Goal: Navigation & Orientation: Find specific page/section

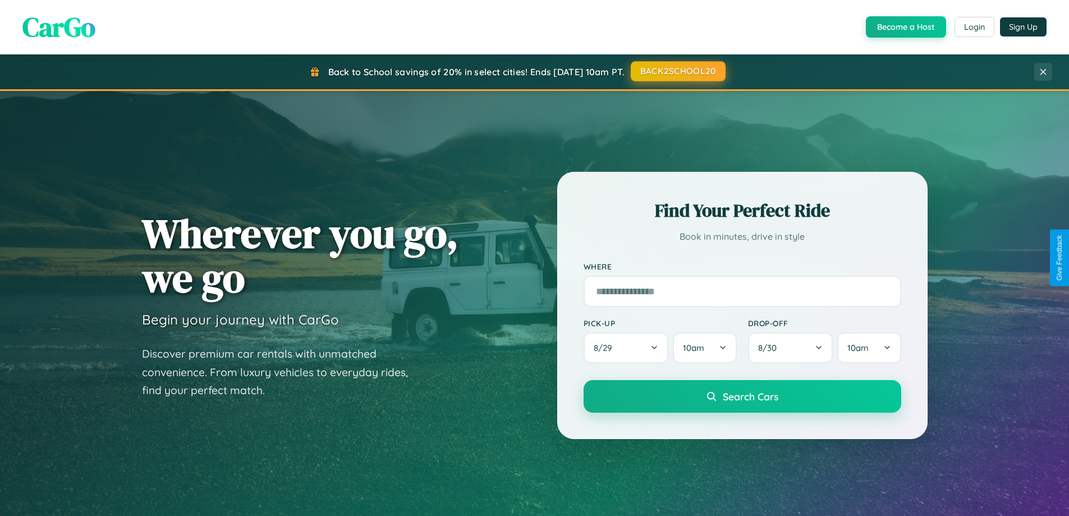
click at [677, 71] on button "BACK2SCHOOL20" at bounding box center [678, 71] width 95 height 20
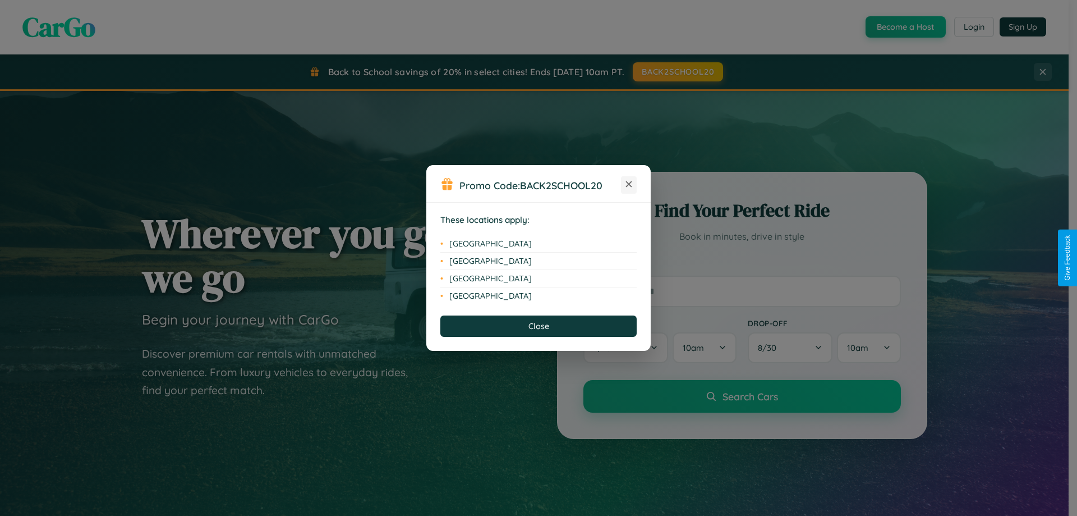
click at [629, 185] on icon at bounding box center [629, 184] width 6 height 6
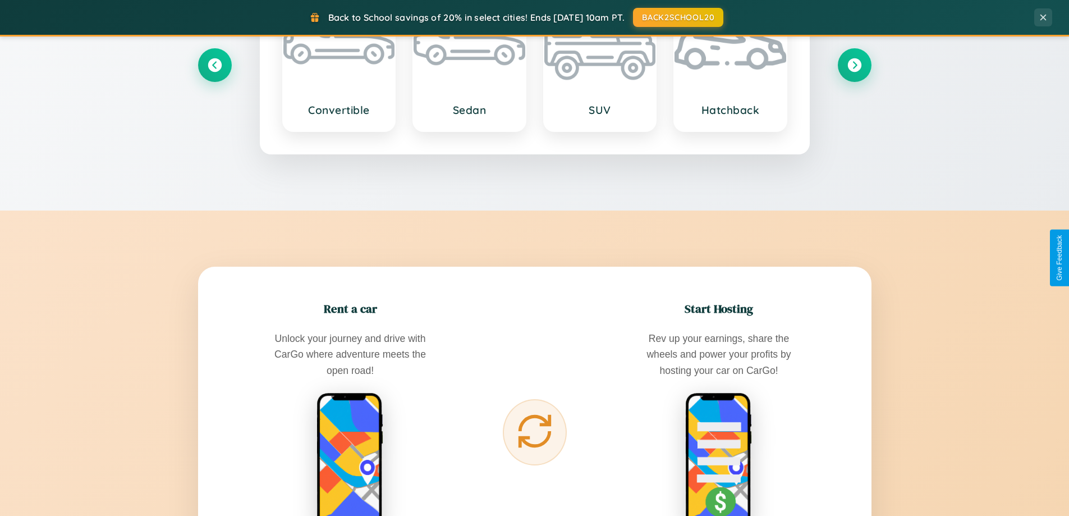
scroll to position [2159, 0]
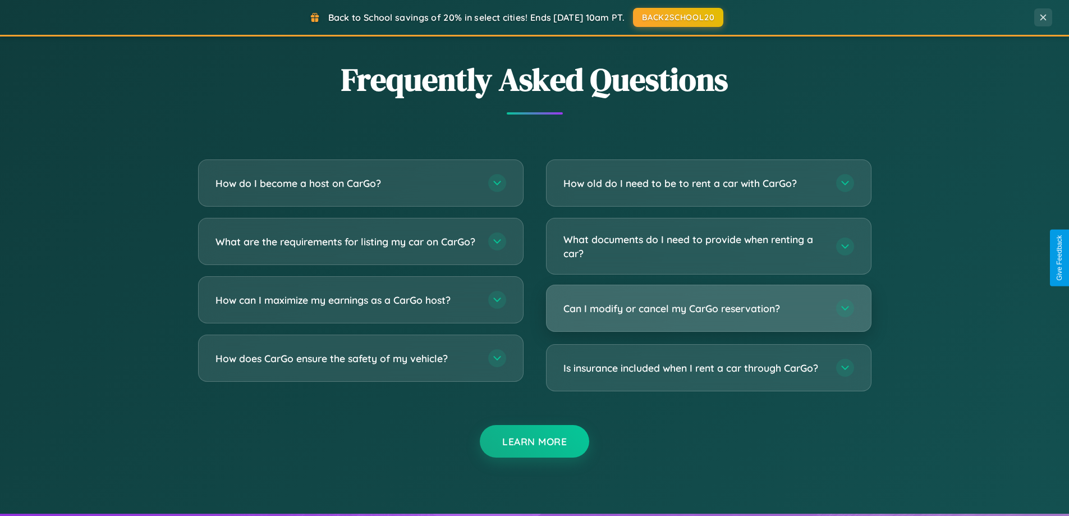
click at [708, 309] on h3 "Can I modify or cancel my CarGo reservation?" at bounding box center [693, 308] width 261 height 14
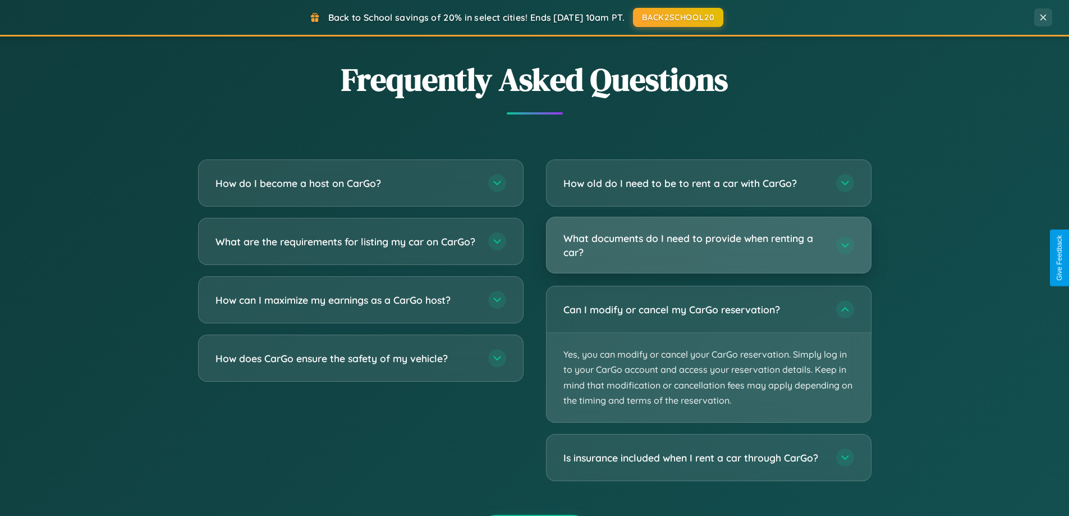
click at [708, 246] on h3 "What documents do I need to provide when renting a car?" at bounding box center [693, 244] width 261 height 27
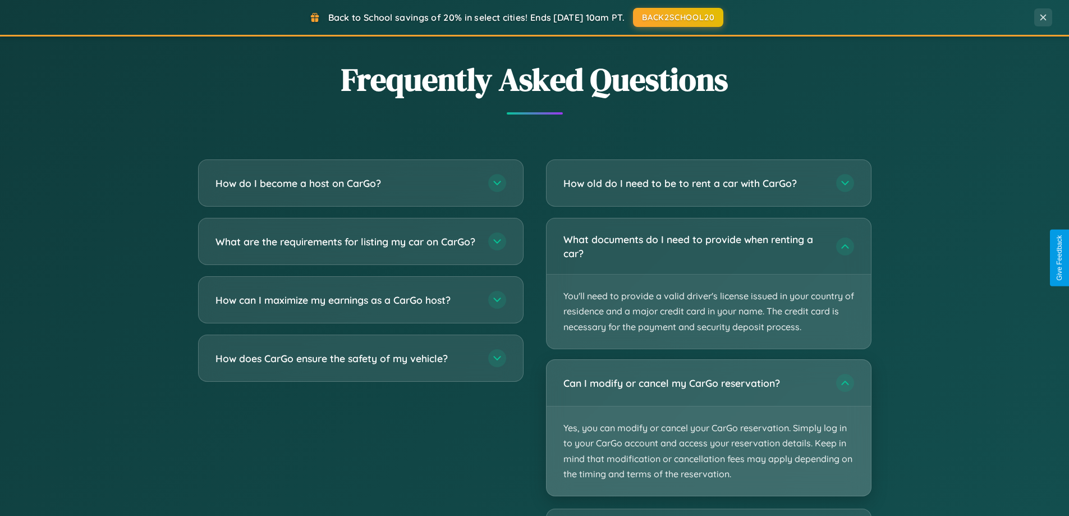
click at [708, 428] on p "Yes, you can modify or cancel your CarGo reservation. Simply log in to your Car…" at bounding box center [709, 450] width 324 height 89
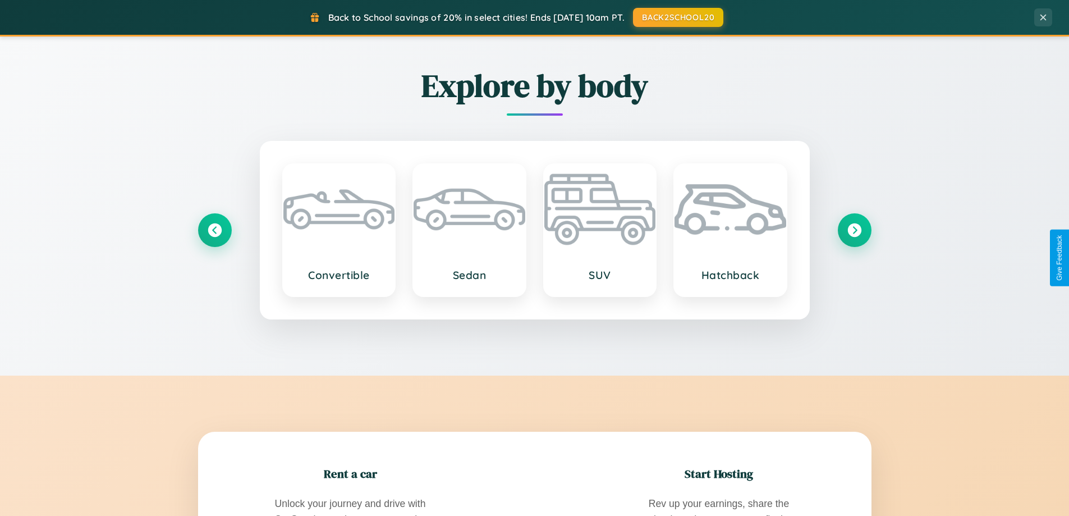
scroll to position [0, 0]
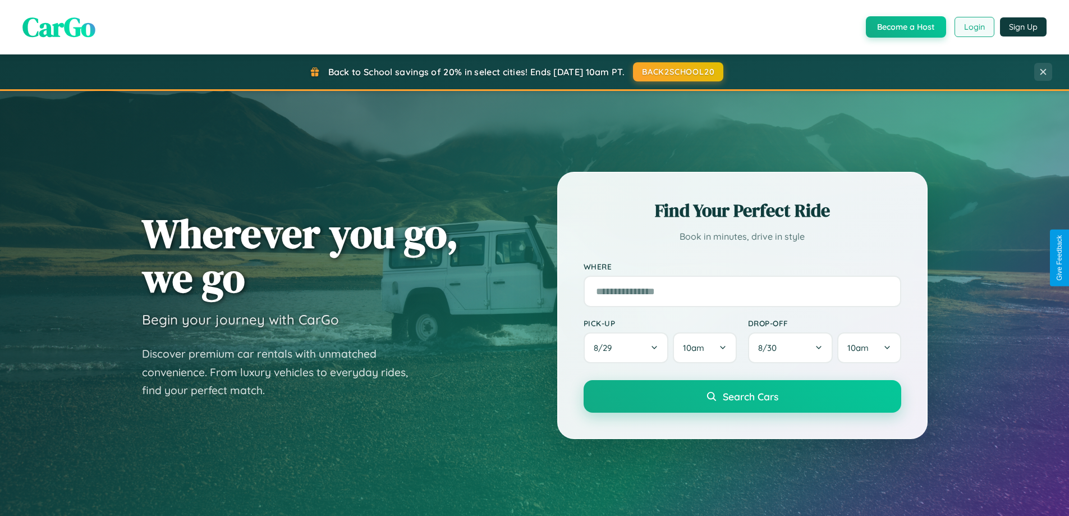
click at [974, 27] on button "Login" at bounding box center [975, 27] width 40 height 20
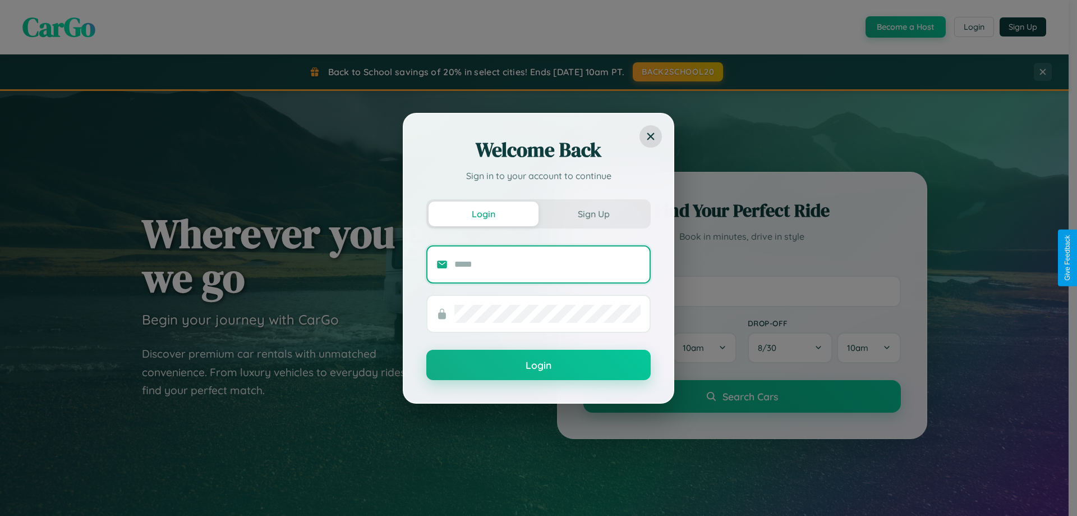
click at [548, 264] on input "text" at bounding box center [548, 264] width 186 height 18
type input "**********"
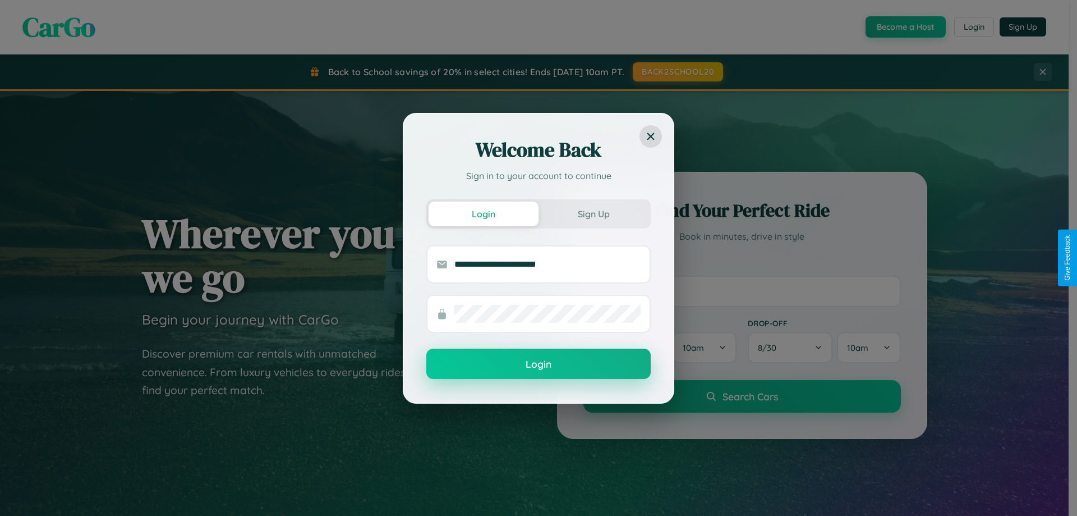
click at [539, 364] on button "Login" at bounding box center [538, 363] width 224 height 30
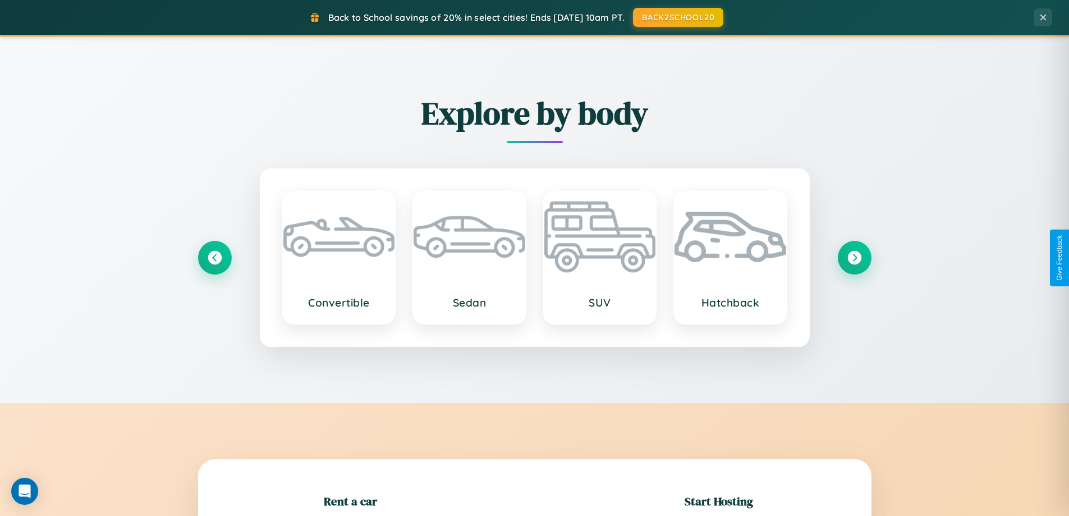
scroll to position [242, 0]
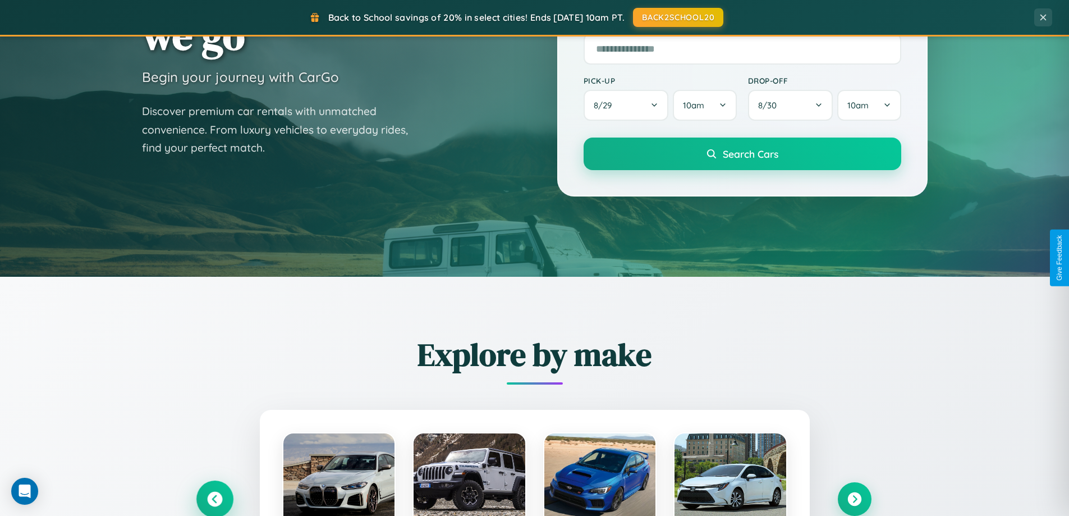
click at [214, 499] on icon at bounding box center [214, 499] width 15 height 15
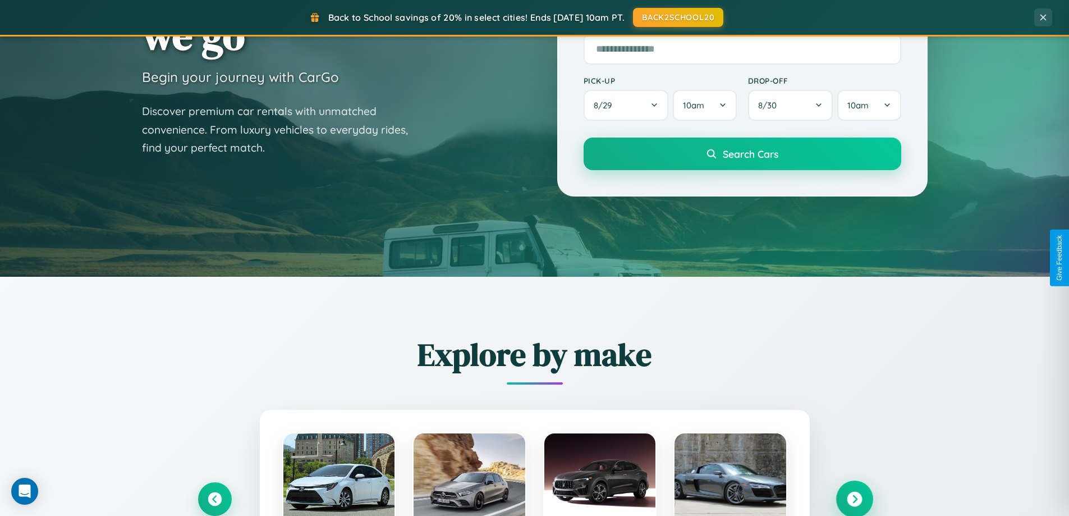
click at [854, 498] on icon at bounding box center [854, 499] width 15 height 15
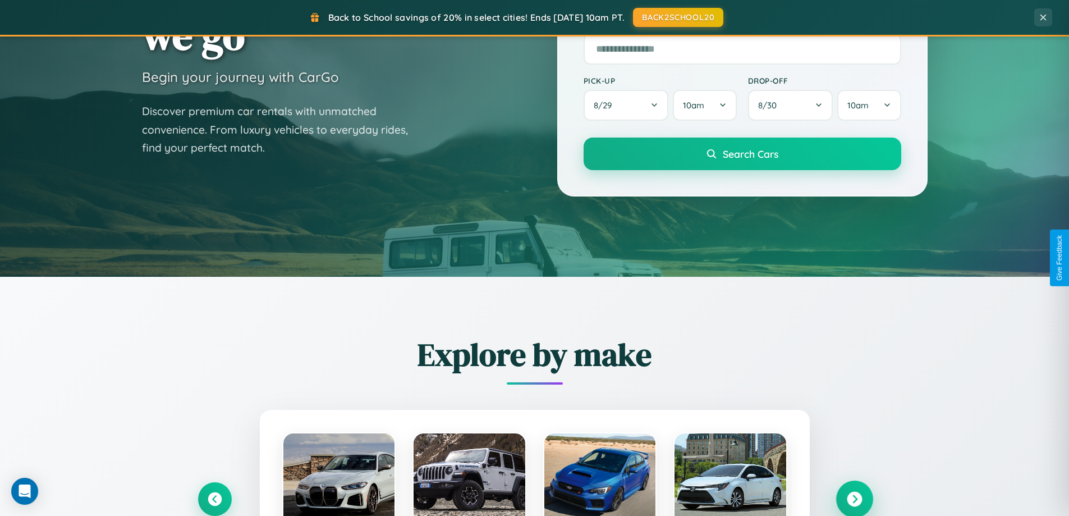
click at [854, 498] on icon at bounding box center [854, 499] width 15 height 15
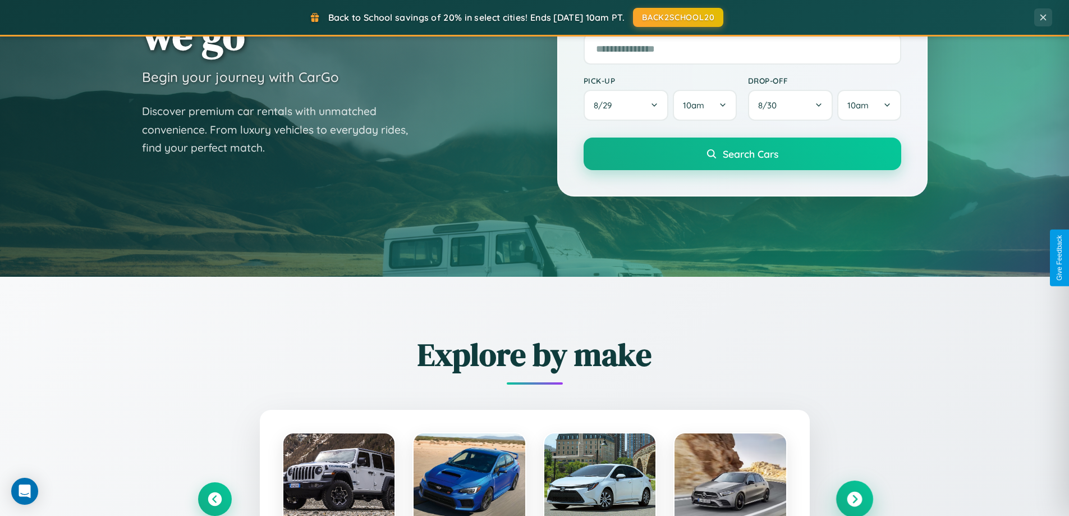
click at [854, 498] on icon at bounding box center [854, 499] width 15 height 15
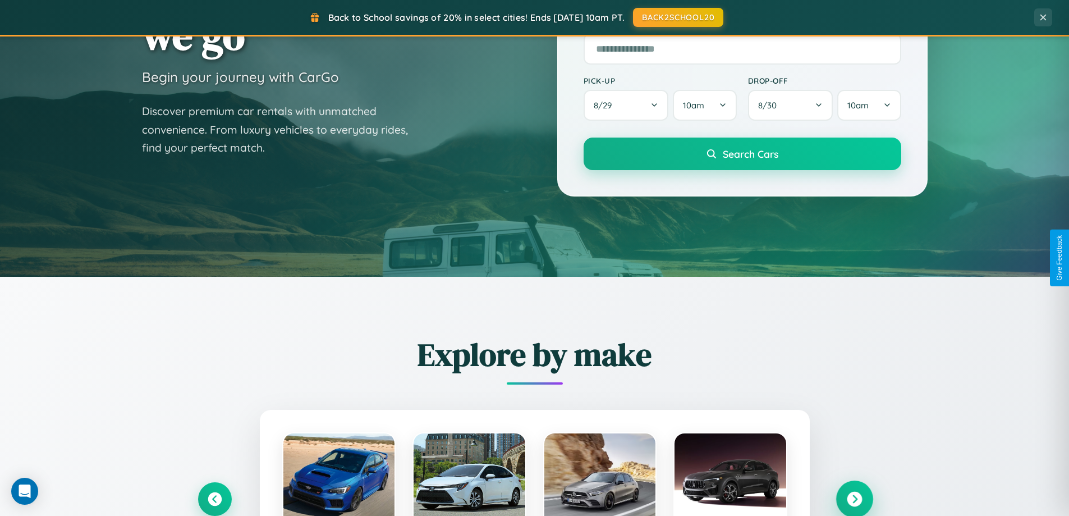
click at [854, 498] on icon at bounding box center [854, 499] width 15 height 15
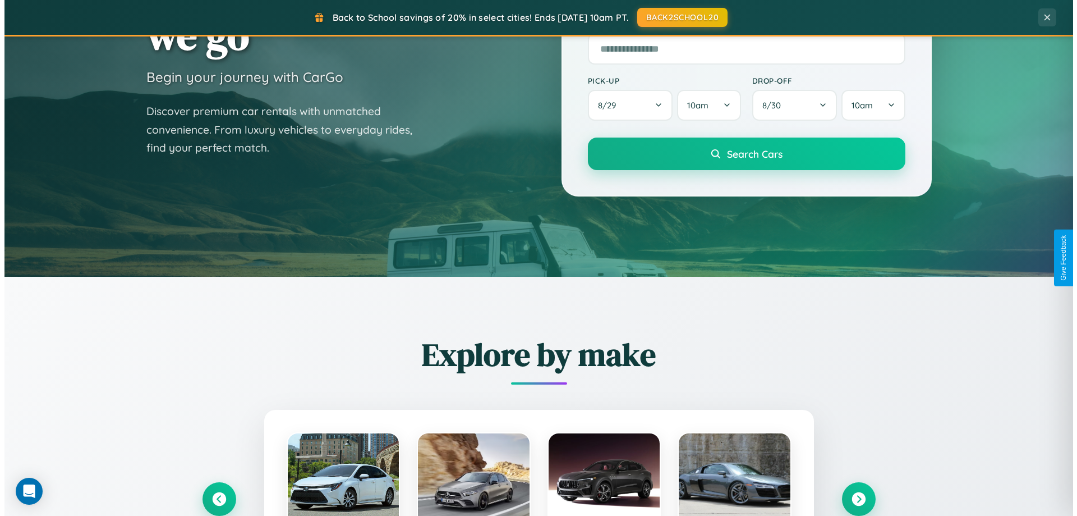
scroll to position [0, 0]
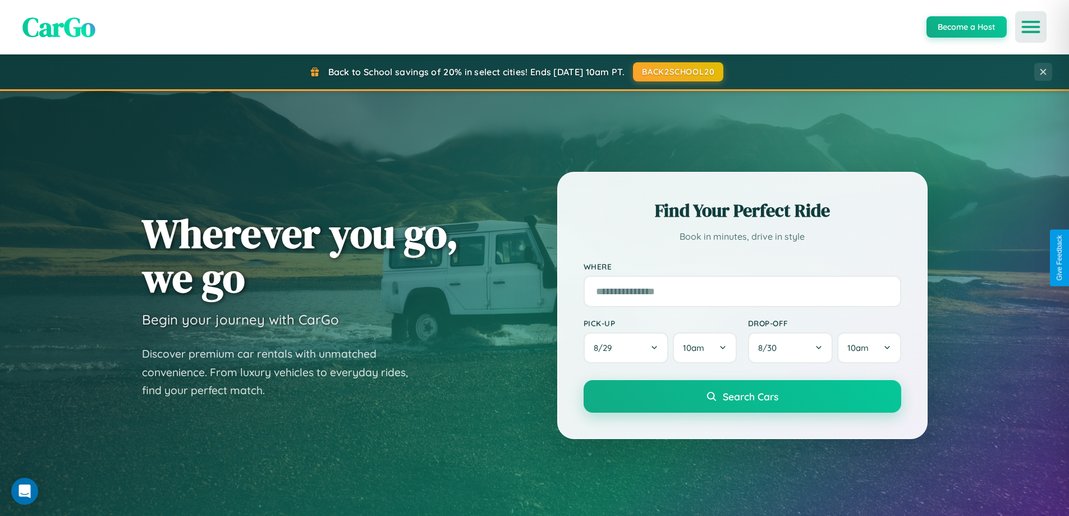
click at [1031, 27] on icon "Open menu" at bounding box center [1031, 27] width 16 height 10
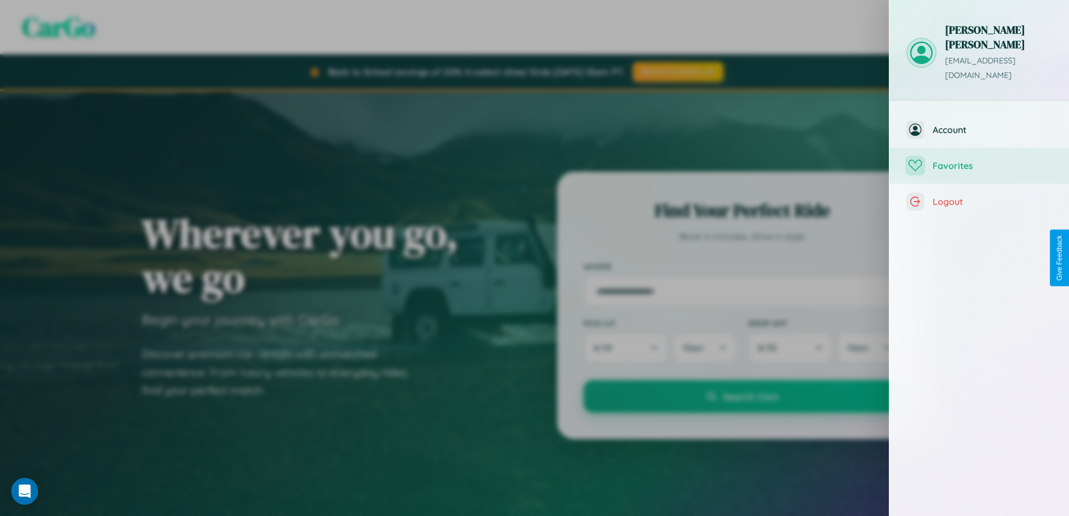
click at [979, 160] on span "Favorites" at bounding box center [993, 165] width 120 height 11
